Goal: Communication & Community: Ask a question

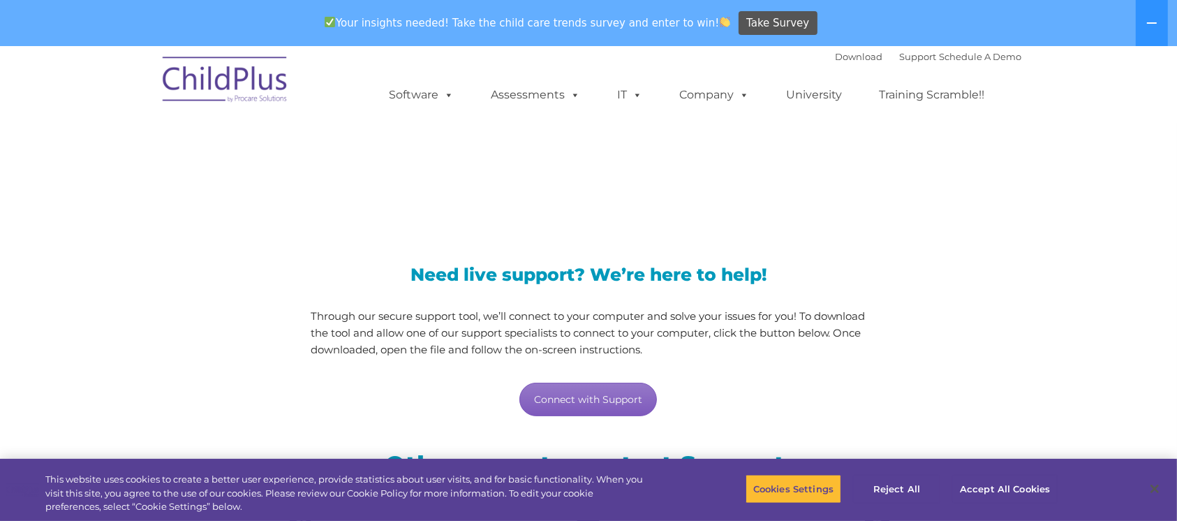
click at [578, 401] on link "Connect with Support" at bounding box center [589, 400] width 138 height 34
click at [587, 410] on link "Connect with Support" at bounding box center [589, 400] width 138 height 34
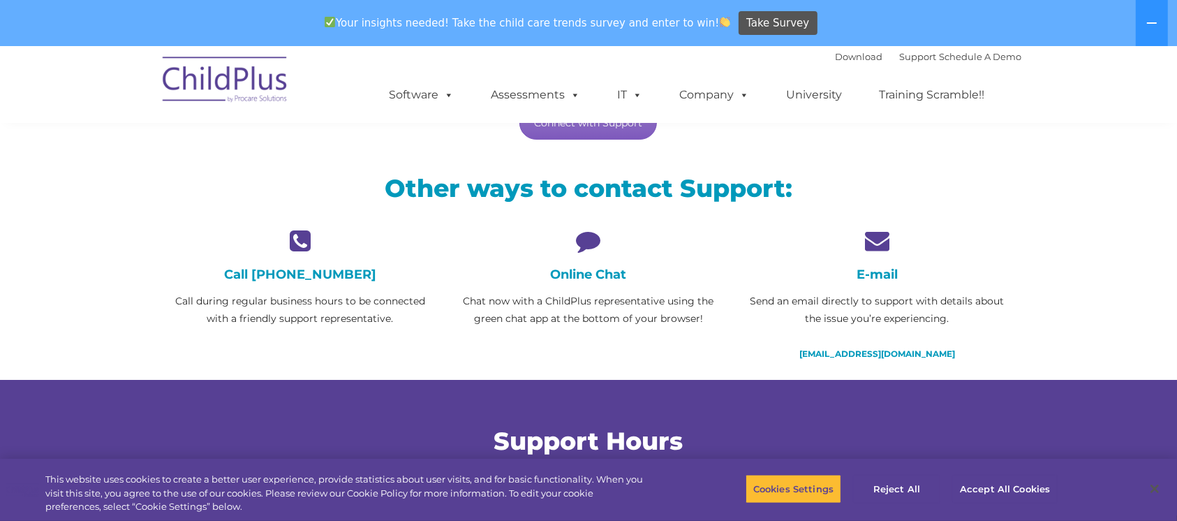
scroll to position [279, 0]
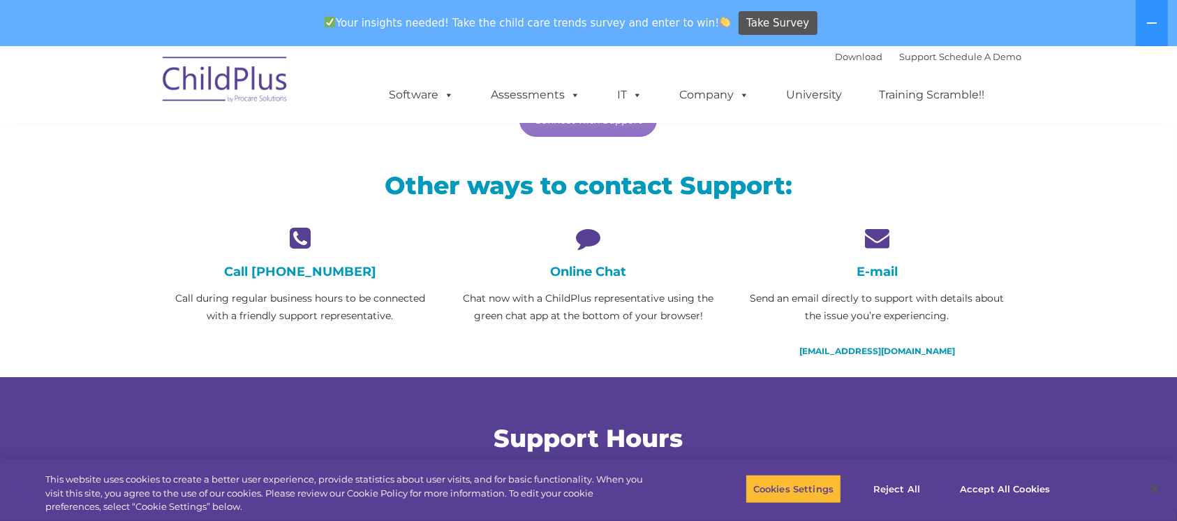
click at [585, 271] on h4 "Online Chat" at bounding box center [588, 271] width 267 height 15
click at [587, 272] on h4 "Online Chat" at bounding box center [588, 271] width 267 height 15
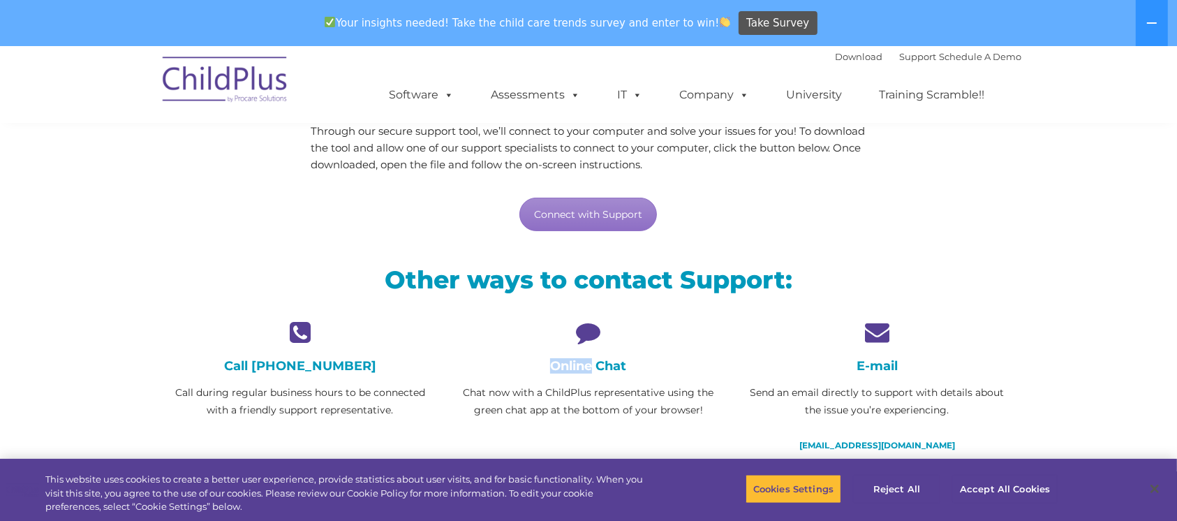
scroll to position [189, 0]
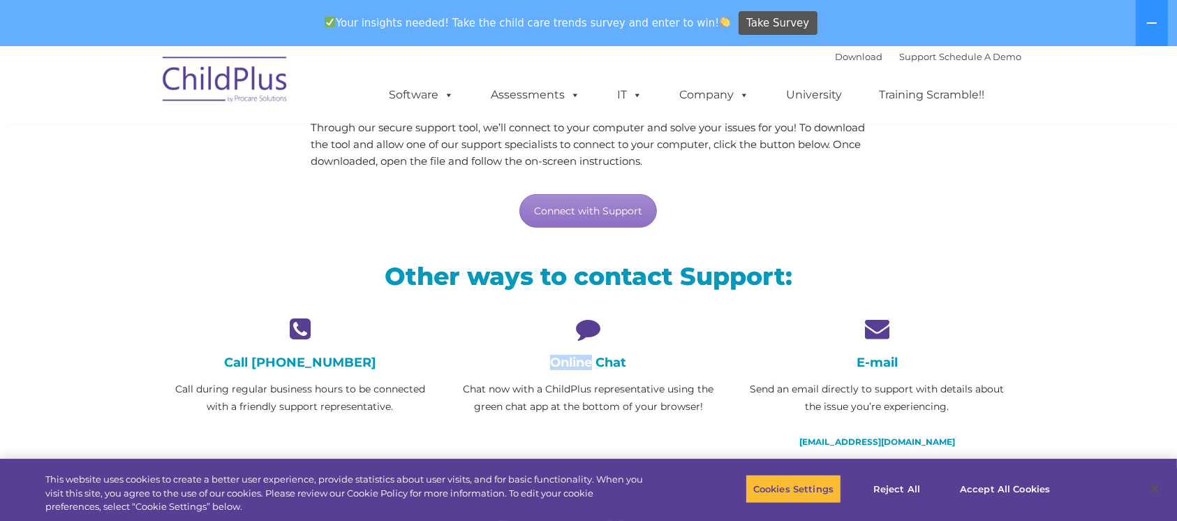
click at [582, 344] on div "Online Chat Chat now with a ChildPlus representative using the green chat app a…" at bounding box center [588, 365] width 267 height 99
click at [587, 325] on icon at bounding box center [588, 328] width 267 height 24
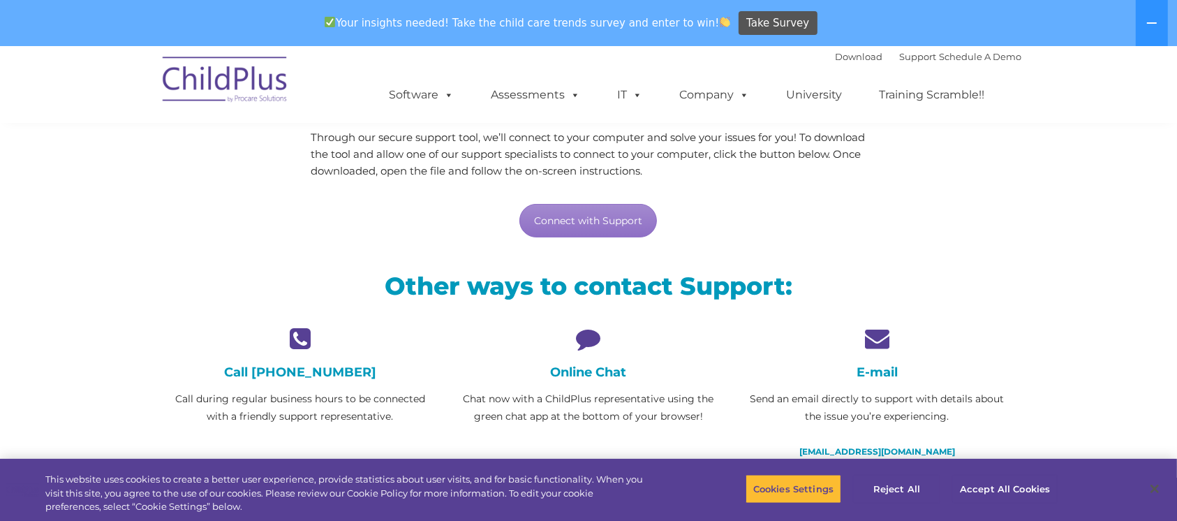
scroll to position [179, 0]
click at [602, 215] on link "Connect with Support" at bounding box center [589, 221] width 138 height 34
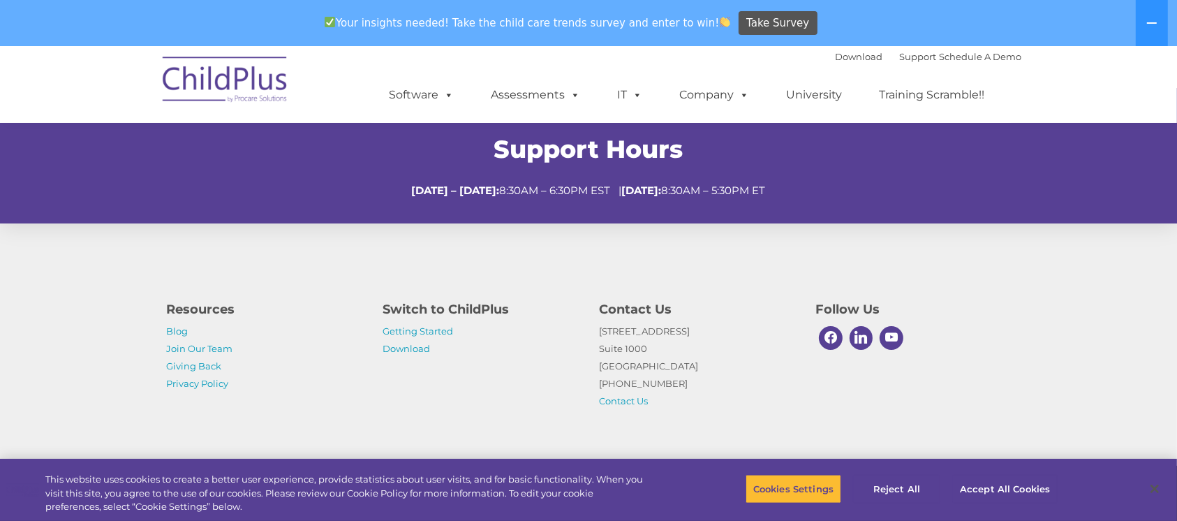
scroll to position [0, 0]
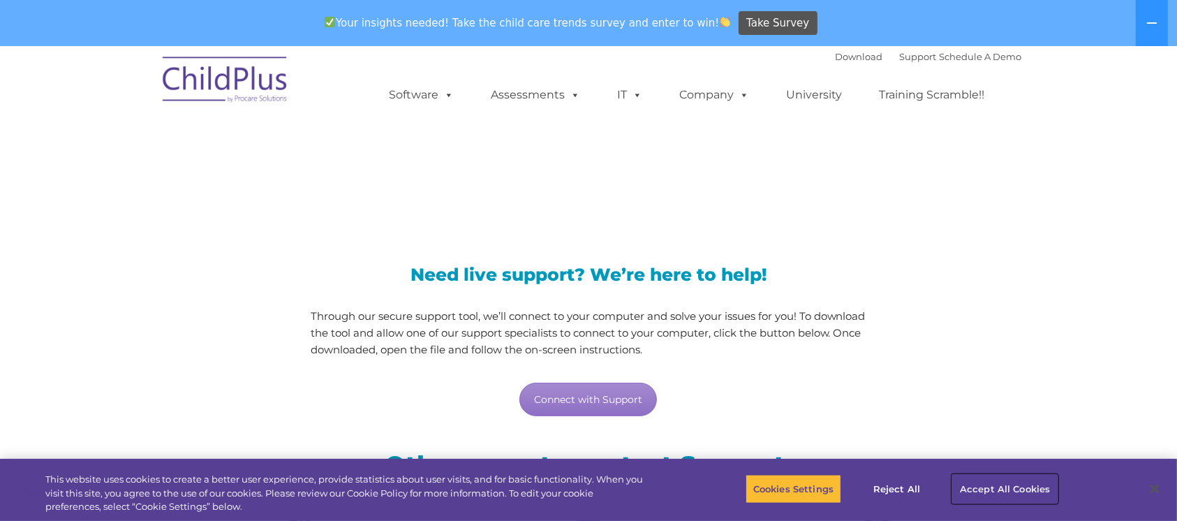
click at [966, 483] on button "Accept All Cookies" at bounding box center [1004, 488] width 105 height 29
